Goal: Information Seeking & Learning: Learn about a topic

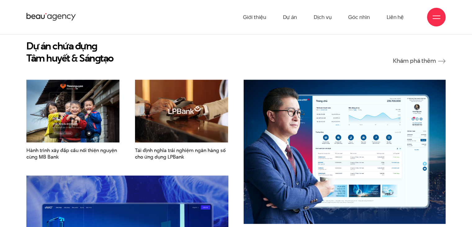
scroll to position [714, 0]
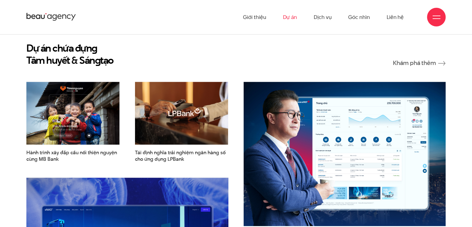
drag, startPoint x: 300, startPoint y: 16, endPoint x: 296, endPoint y: 17, distance: 3.8
click at [300, 16] on ul "Giới thiệu Dự án Dịch vụ Góc nhìn Liên hệ" at bounding box center [323, 17] width 161 height 34
click at [295, 17] on link "Dự án" at bounding box center [290, 17] width 14 height 34
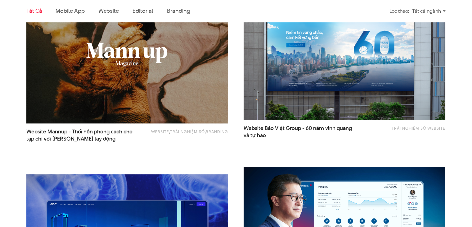
scroll to position [652, 0]
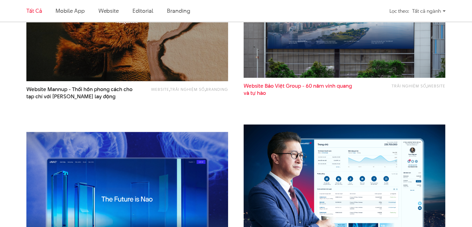
click at [334, 85] on span "Website Bảo Việt Group - 60 năm vinh quang và tự hào" at bounding box center [299, 89] width 111 height 14
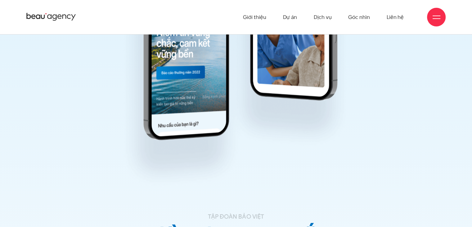
scroll to position [7778, 0]
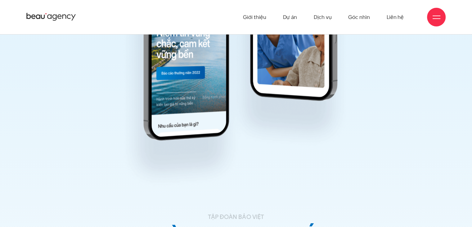
drag, startPoint x: 198, startPoint y: 78, endPoint x: 210, endPoint y: 81, distance: 12.4
click at [210, 81] on img at bounding box center [236, 41] width 363 height 312
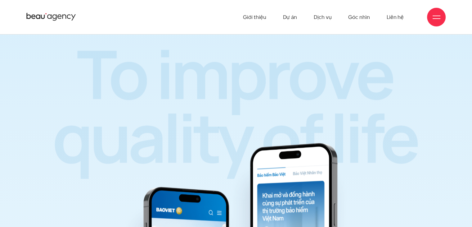
scroll to position [7567, 0]
